Goal: Task Accomplishment & Management: Manage account settings

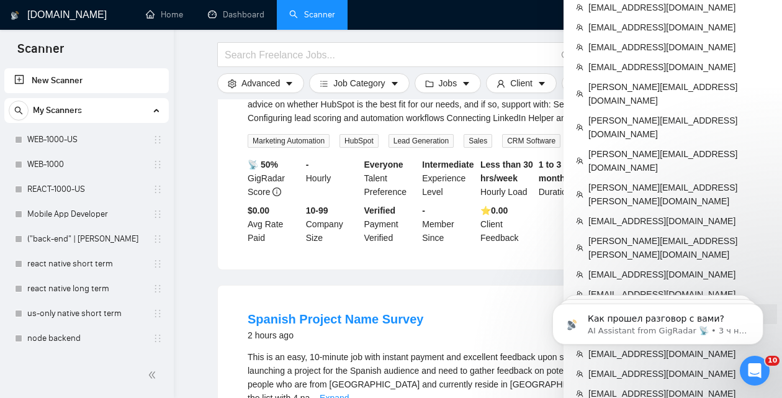
scroll to position [742, 0]
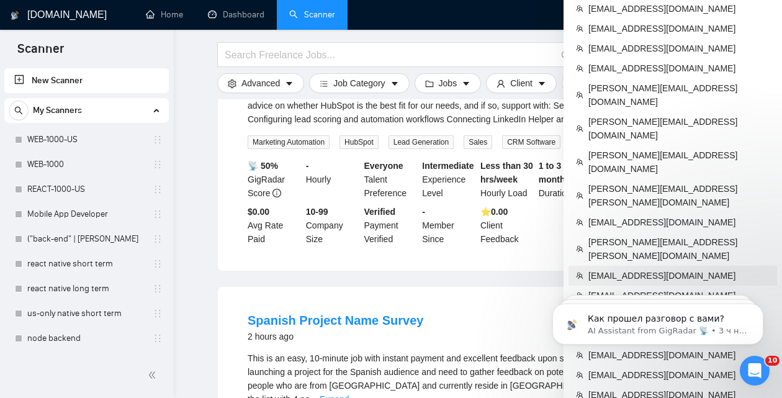
click at [638, 269] on span "[EMAIL_ADDRESS][DOMAIN_NAME]" at bounding box center [678, 276] width 181 height 14
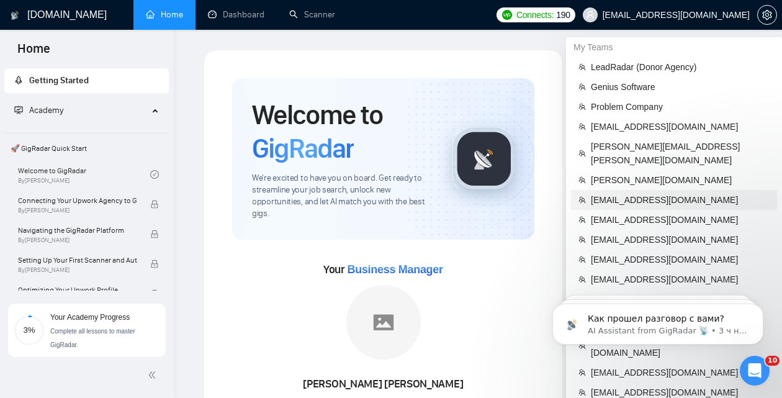
click at [657, 193] on span "[EMAIL_ADDRESS][DOMAIN_NAME]" at bounding box center [680, 200] width 179 height 14
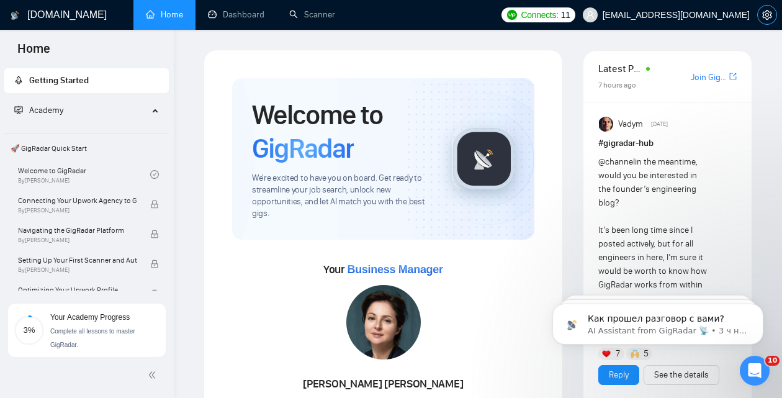
click at [762, 16] on icon "setting" at bounding box center [767, 15] width 10 height 10
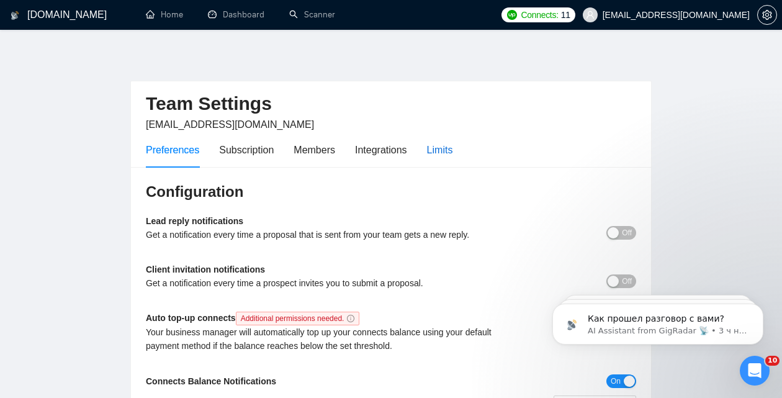
click at [438, 151] on div "Limits" at bounding box center [440, 150] width 26 height 16
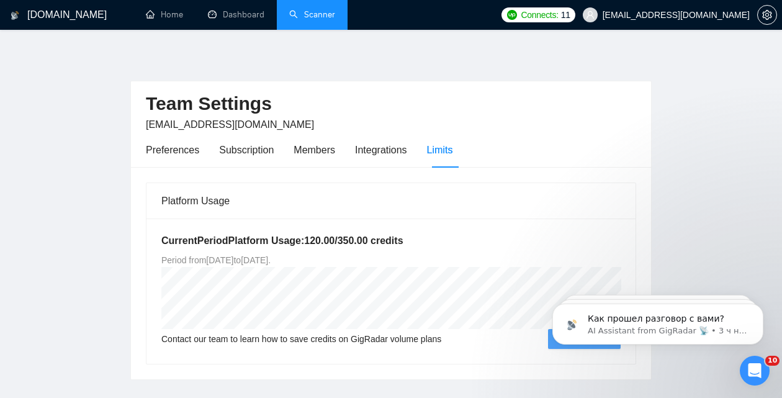
click at [324, 10] on link "Scanner" at bounding box center [312, 14] width 46 height 11
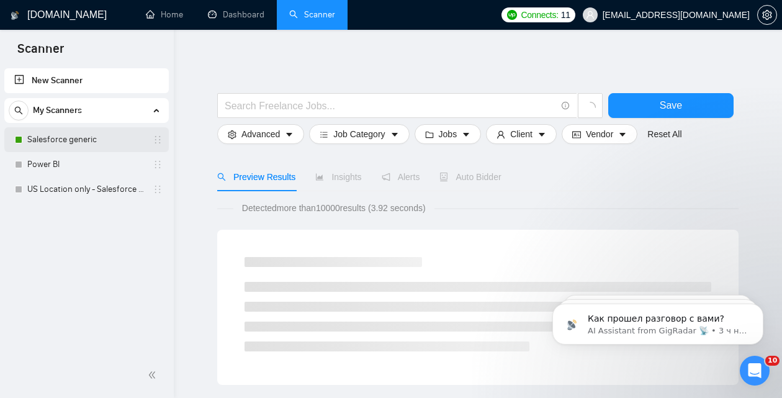
click at [91, 138] on link "Salesforce generic" at bounding box center [86, 139] width 118 height 25
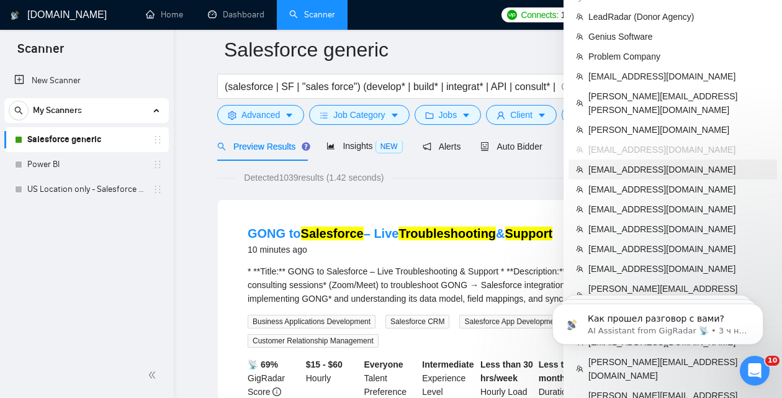
scroll to position [53, 0]
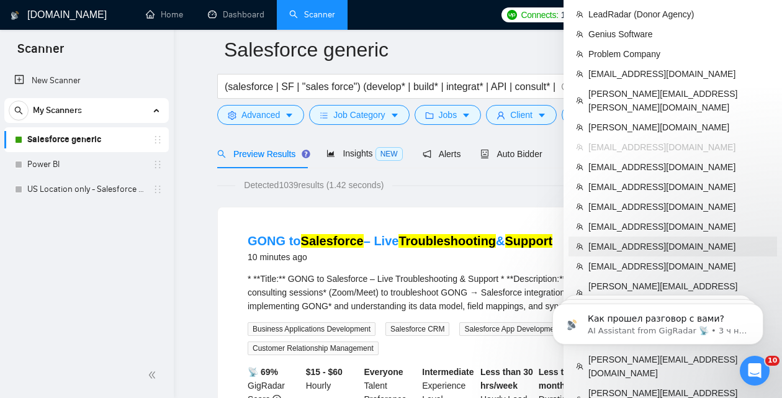
click at [627, 239] on span "[EMAIL_ADDRESS][DOMAIN_NAME]" at bounding box center [678, 246] width 181 height 14
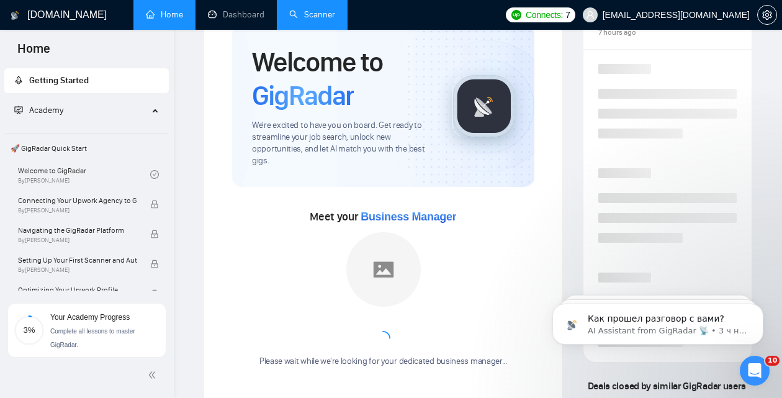
scroll to position [226, 0]
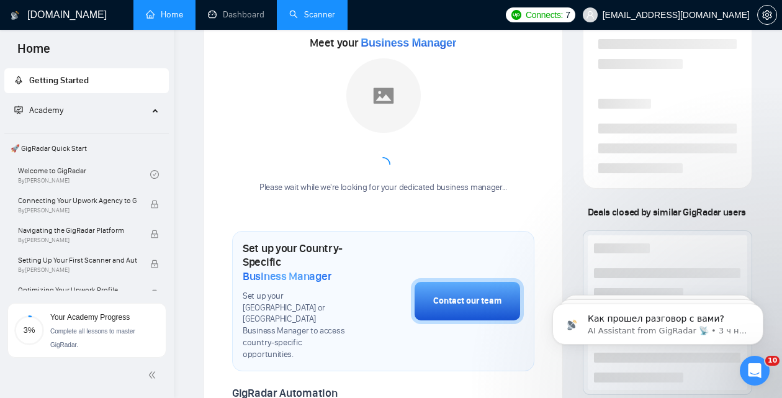
click at [304, 16] on link "Scanner" at bounding box center [312, 14] width 46 height 11
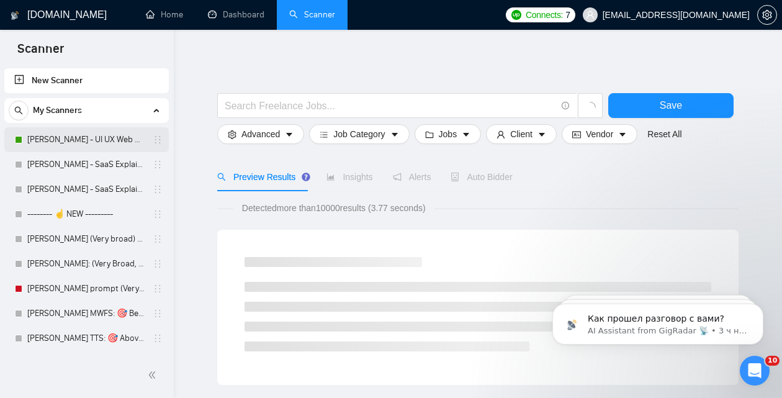
click at [73, 138] on link "[PERSON_NAME] - UI UX Web Design" at bounding box center [86, 139] width 118 height 25
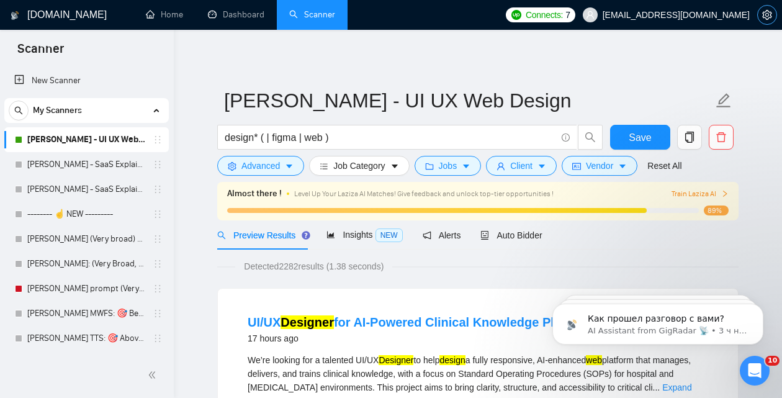
click at [759, 16] on span "setting" at bounding box center [767, 15] width 19 height 10
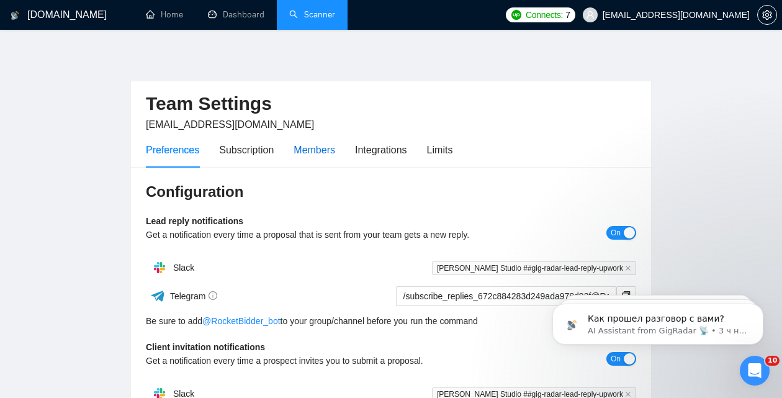
click at [323, 143] on div "Members" at bounding box center [314, 150] width 42 height 16
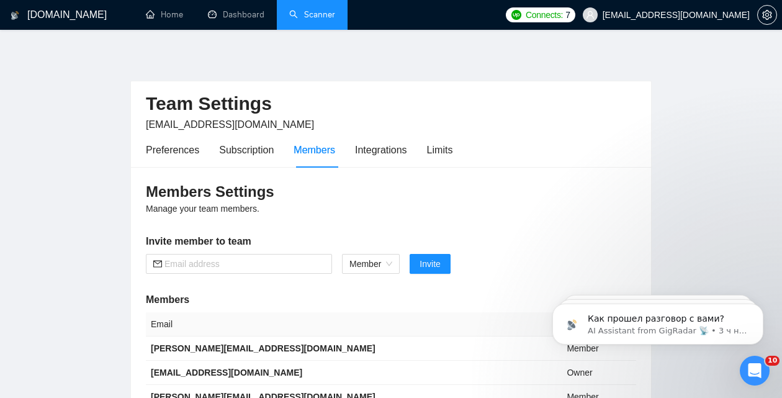
click at [324, 156] on div "Members" at bounding box center [314, 150] width 42 height 16
click at [264, 259] on input "text" at bounding box center [244, 264] width 160 height 14
paste input "[PERSON_NAME][EMAIL_ADDRESS][DOMAIN_NAME]"
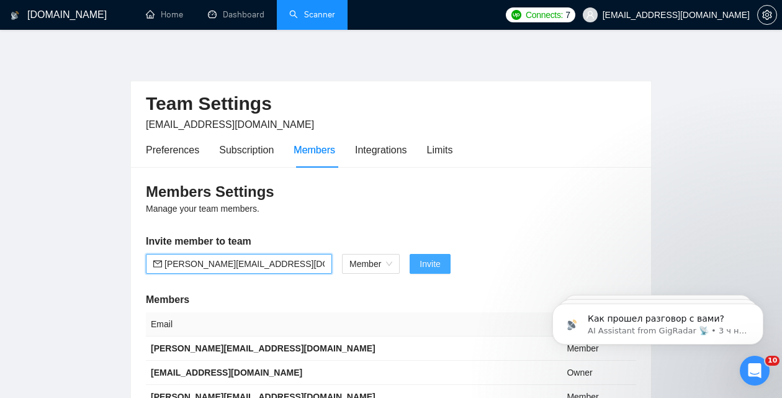
type input "[PERSON_NAME][EMAIL_ADDRESS][DOMAIN_NAME]"
click at [437, 261] on span "Invite" at bounding box center [429, 264] width 20 height 14
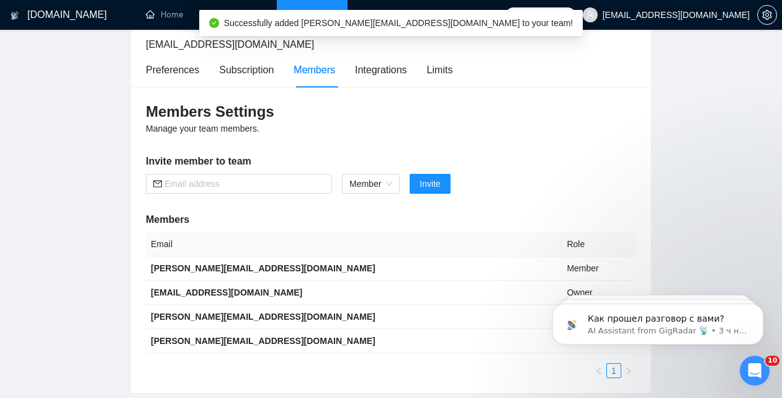
scroll to position [86, 0]
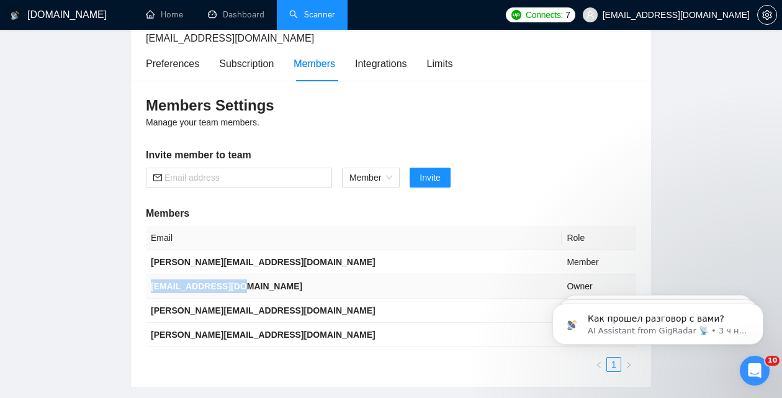
drag, startPoint x: 246, startPoint y: 284, endPoint x: 151, endPoint y: 287, distance: 95.0
click at [151, 287] on td "[EMAIL_ADDRESS][DOMAIN_NAME]" at bounding box center [354, 286] width 416 height 24
copy b "[EMAIL_ADDRESS][DOMAIN_NAME]"
